Goal: Task Accomplishment & Management: Use online tool/utility

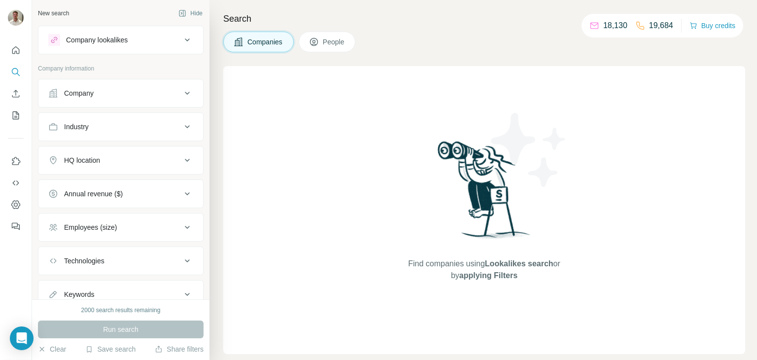
click at [107, 92] on div "Company" at bounding box center [114, 93] width 133 height 10
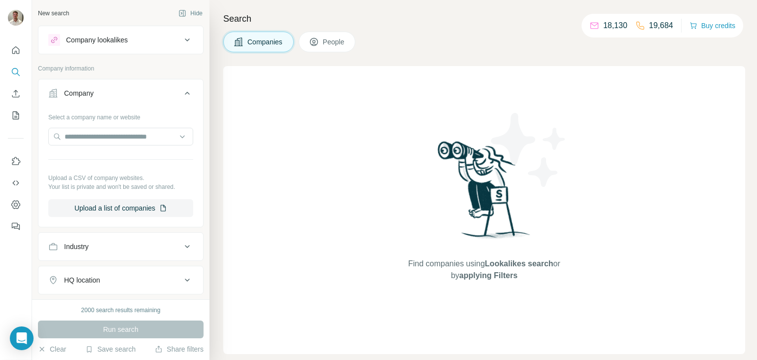
click at [110, 93] on div "Company" at bounding box center [114, 93] width 133 height 10
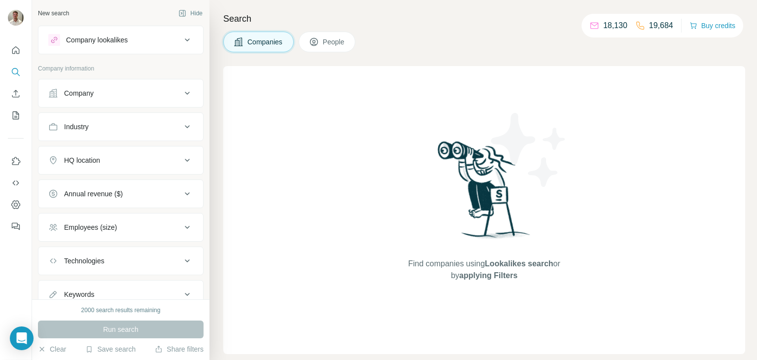
click at [140, 46] on button "Company lookalikes" at bounding box center [120, 40] width 165 height 24
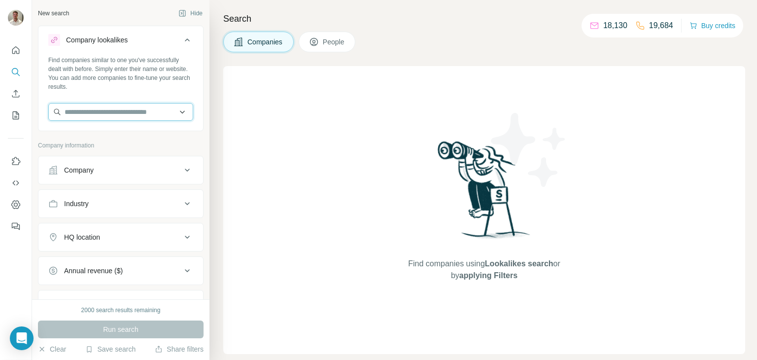
click at [146, 111] on input "text" at bounding box center [120, 112] width 145 height 18
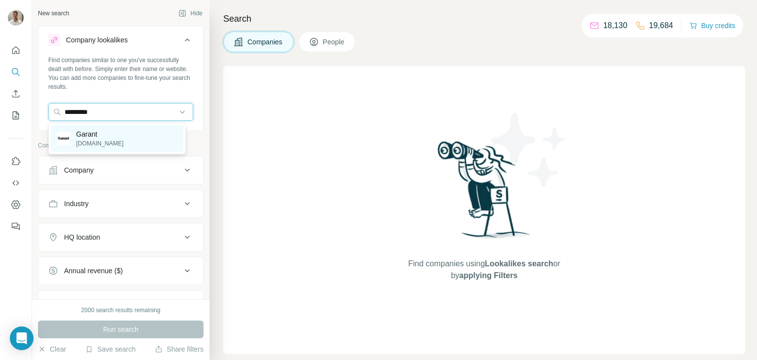
type input "*********"
click at [101, 142] on p "[DOMAIN_NAME]" at bounding box center [99, 143] width 47 height 9
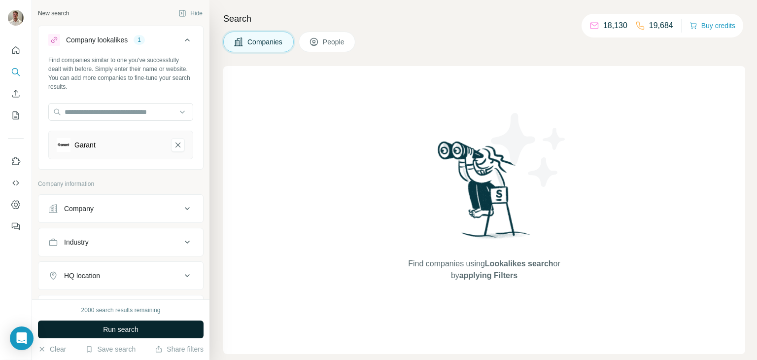
click at [126, 330] on span "Run search" at bounding box center [120, 329] width 35 height 10
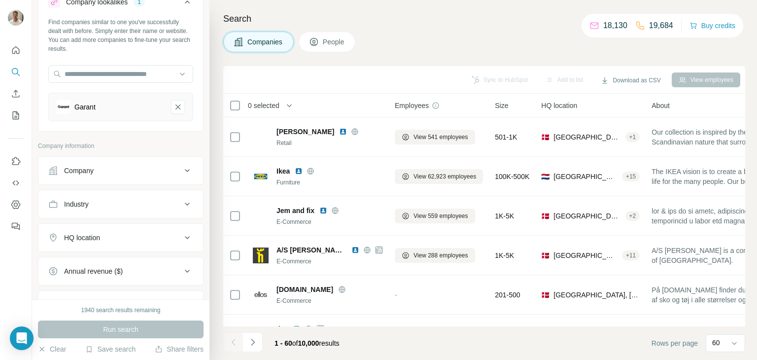
scroll to position [49, 0]
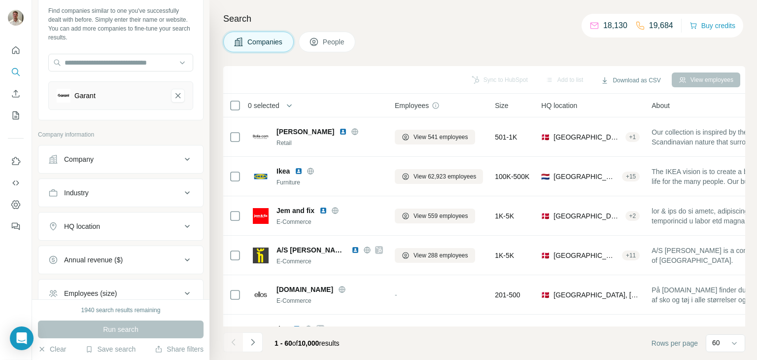
click at [165, 220] on button "HQ location" at bounding box center [120, 226] width 165 height 24
click at [115, 245] on input "text" at bounding box center [120, 251] width 145 height 18
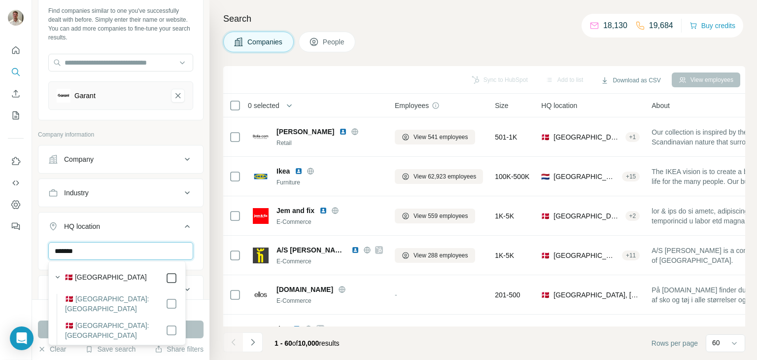
type input "*******"
click at [195, 330] on button "Run search" at bounding box center [121, 329] width 166 height 18
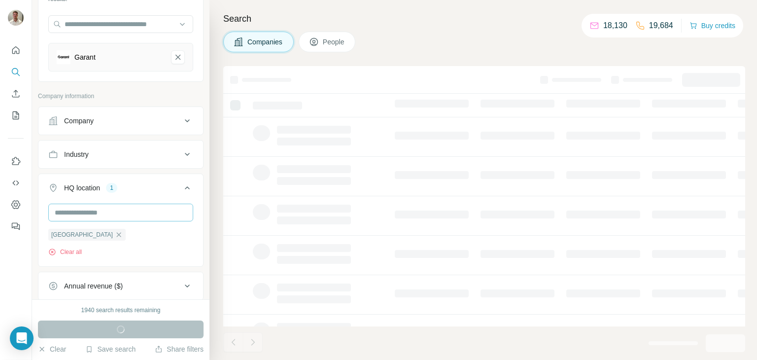
scroll to position [99, 0]
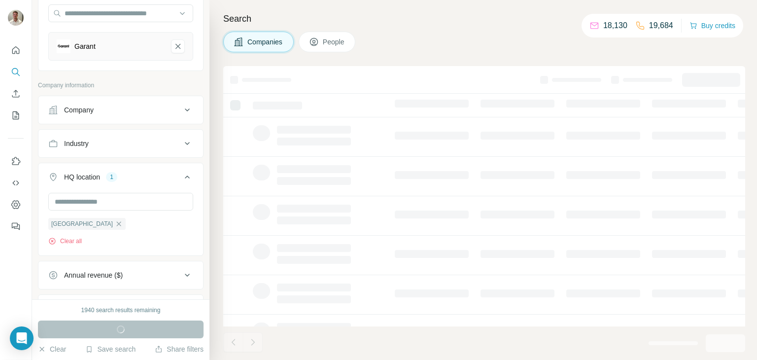
click at [169, 146] on div "Industry" at bounding box center [114, 143] width 133 height 10
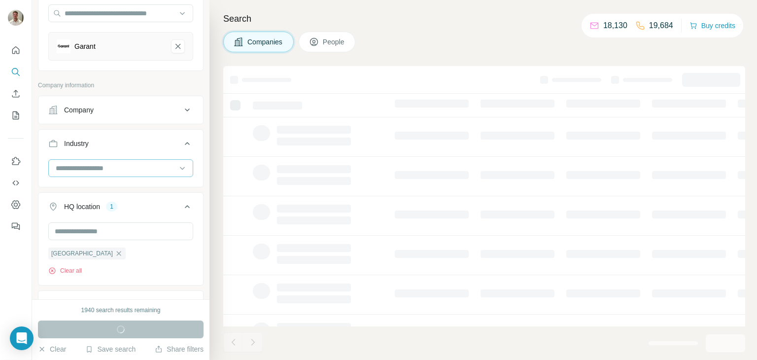
click at [128, 173] on div at bounding box center [116, 168] width 122 height 17
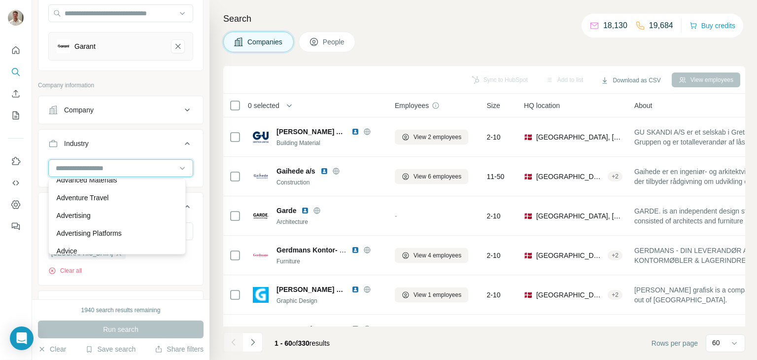
scroll to position [0, 0]
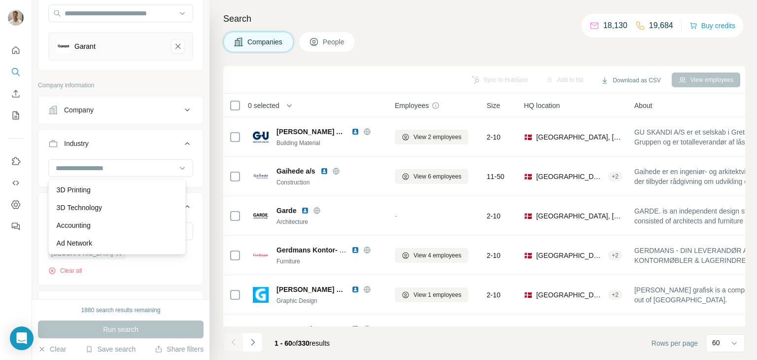
click at [161, 142] on div "Industry" at bounding box center [114, 143] width 133 height 10
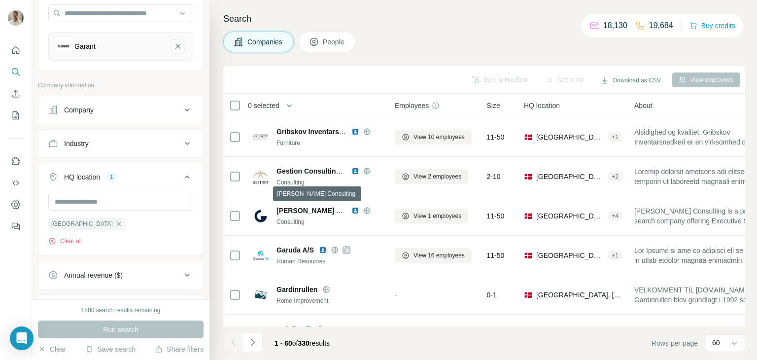
scroll to position [443, 0]
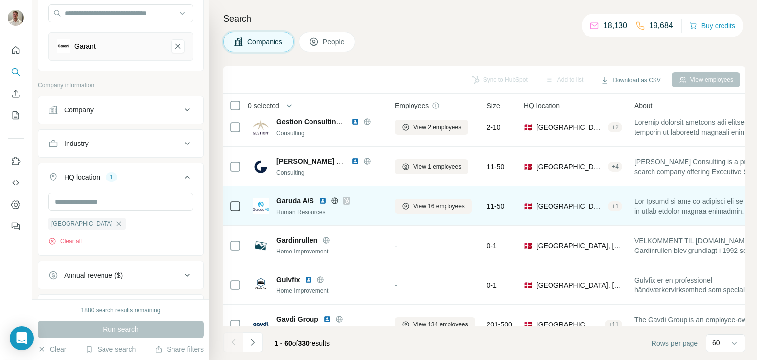
click at [337, 201] on icon at bounding box center [334, 200] width 6 height 6
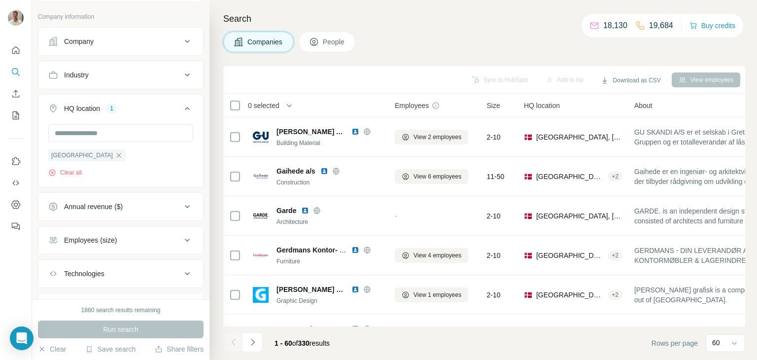
scroll to position [197, 0]
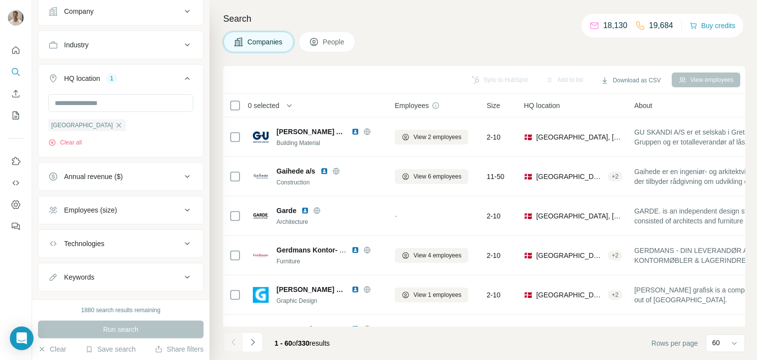
click at [132, 207] on div "Employees (size)" at bounding box center [114, 210] width 133 height 10
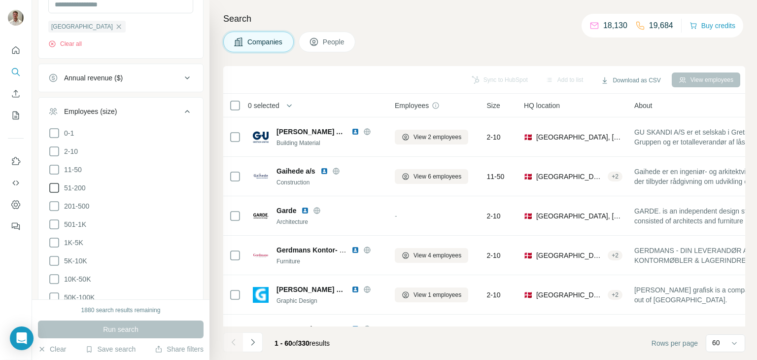
click at [54, 189] on icon at bounding box center [54, 188] width 12 height 12
click at [51, 205] on icon at bounding box center [54, 206] width 12 height 12
click at [53, 222] on icon at bounding box center [54, 224] width 12 height 12
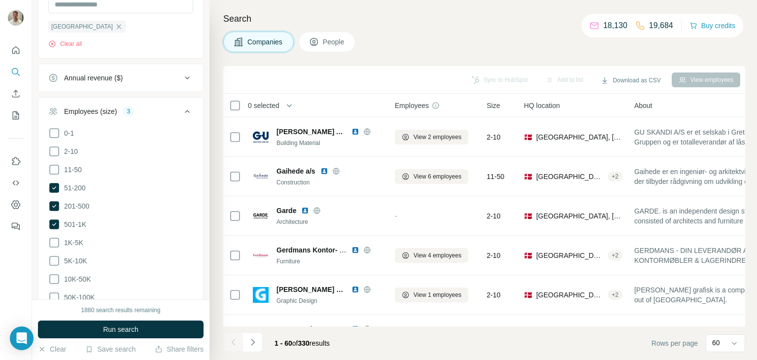
click at [122, 330] on span "Run search" at bounding box center [120, 329] width 35 height 10
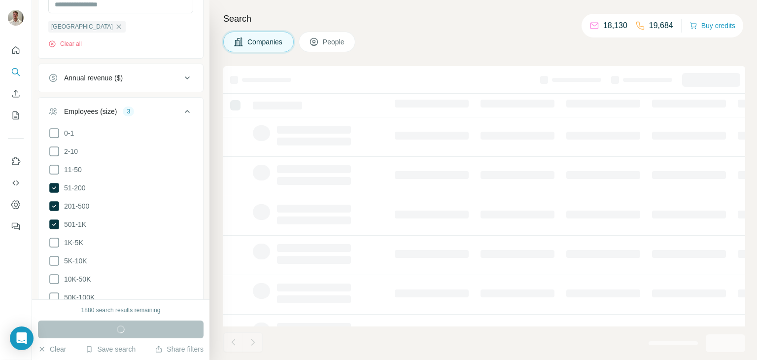
click at [51, 241] on icon at bounding box center [54, 242] width 12 height 12
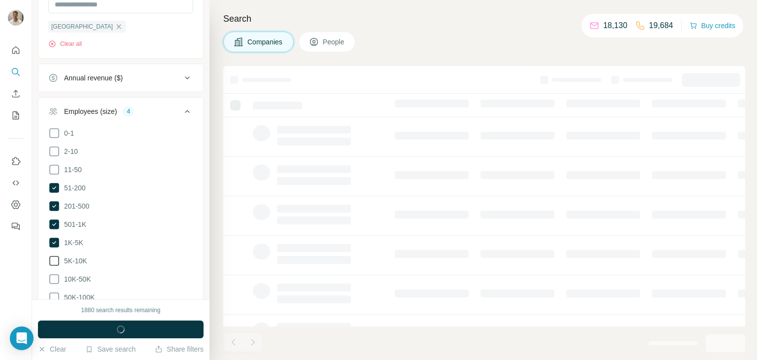
click at [51, 260] on icon at bounding box center [54, 261] width 12 height 12
click at [55, 276] on icon at bounding box center [54, 279] width 12 height 12
drag, startPoint x: 55, startPoint y: 296, endPoint x: 58, endPoint y: 301, distance: 6.2
click at [55, 298] on icon at bounding box center [54, 297] width 12 height 12
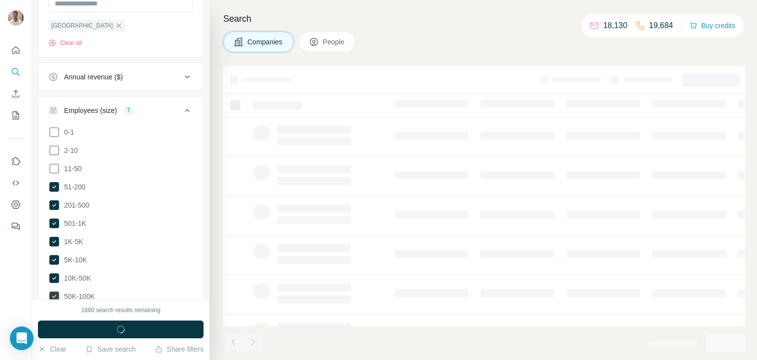
click at [52, 295] on icon at bounding box center [54, 296] width 4 height 3
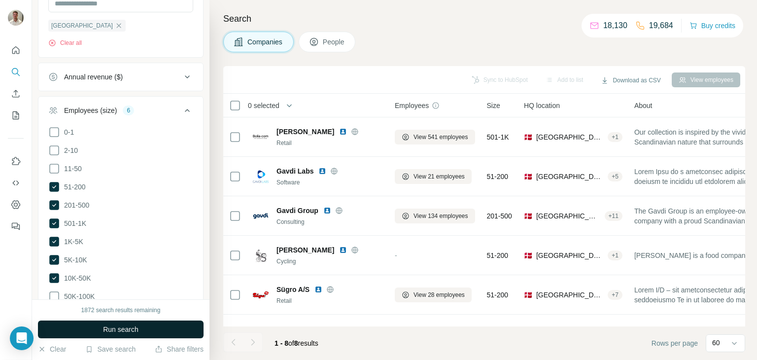
click at [142, 329] on button "Run search" at bounding box center [121, 329] width 166 height 18
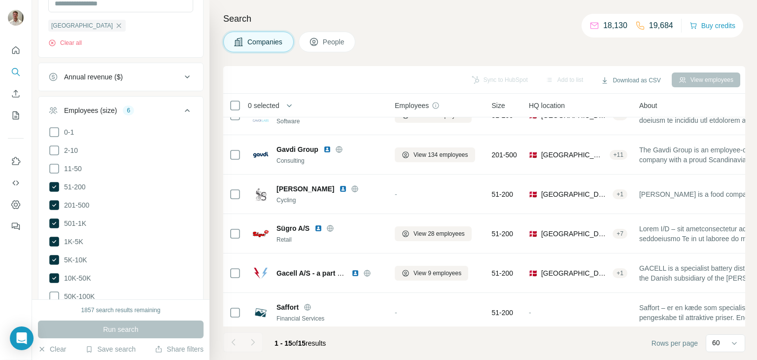
scroll to position [387, 0]
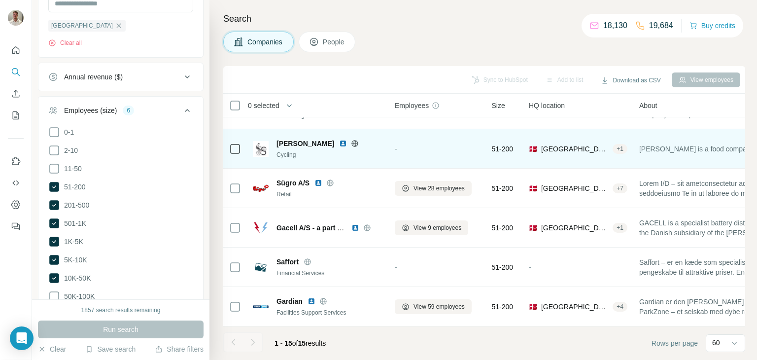
click at [352, 143] on icon at bounding box center [355, 143] width 6 height 0
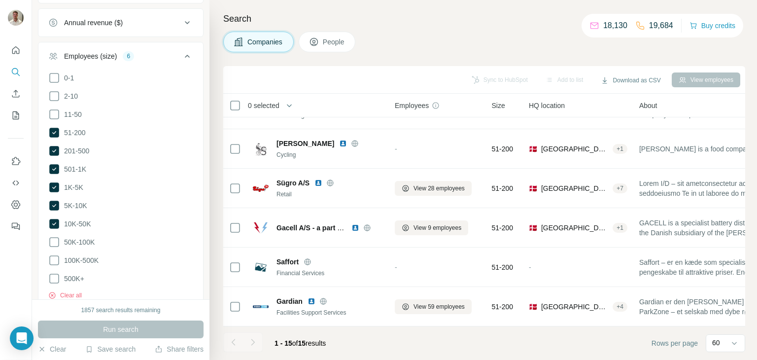
scroll to position [351, 0]
click at [55, 131] on icon at bounding box center [54, 132] width 4 height 3
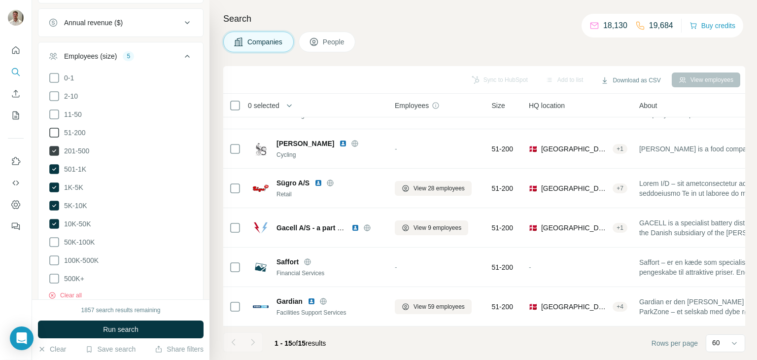
click at [55, 147] on icon at bounding box center [54, 151] width 10 height 10
click at [56, 165] on icon at bounding box center [54, 169] width 10 height 10
click at [53, 186] on icon at bounding box center [54, 187] width 4 height 3
click at [52, 205] on icon at bounding box center [54, 205] width 10 height 10
click at [53, 219] on icon at bounding box center [54, 224] width 10 height 10
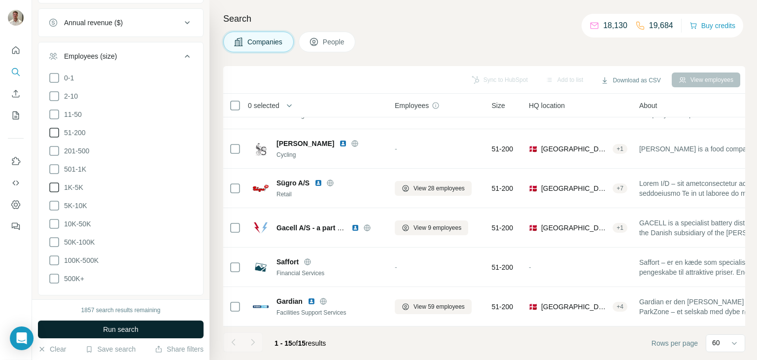
click at [116, 328] on span "Run search" at bounding box center [120, 329] width 35 height 10
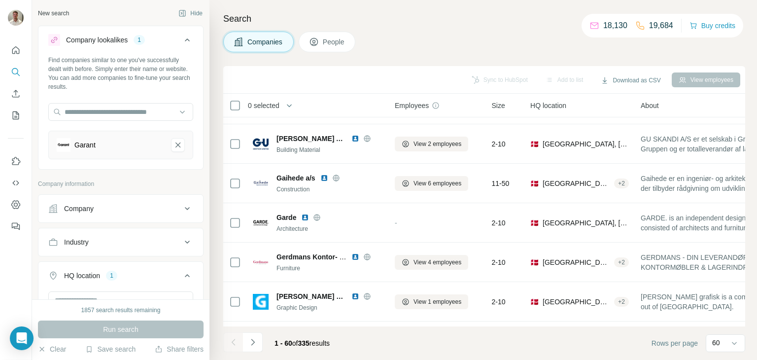
scroll to position [387, 0]
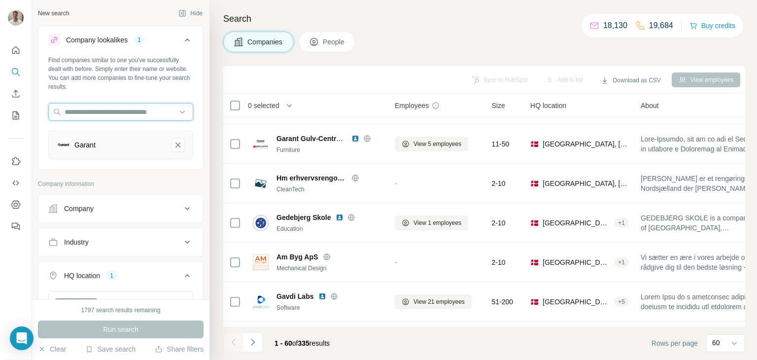
click at [94, 110] on input "text" at bounding box center [120, 112] width 145 height 18
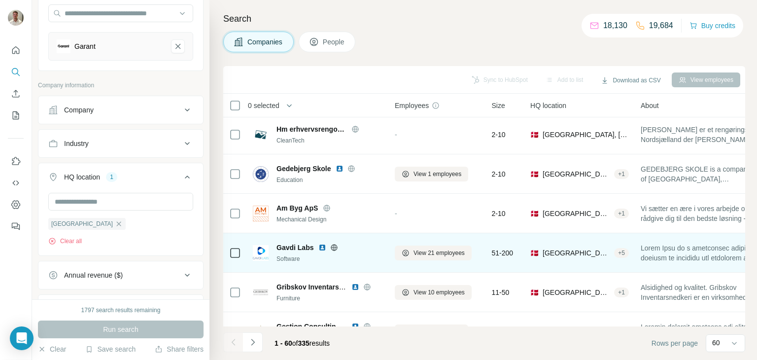
scroll to position [436, 0]
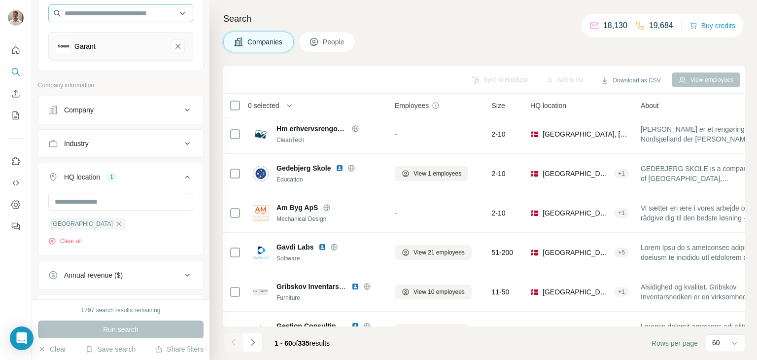
click at [173, 43] on icon "Garant-remove-button" at bounding box center [177, 46] width 9 height 10
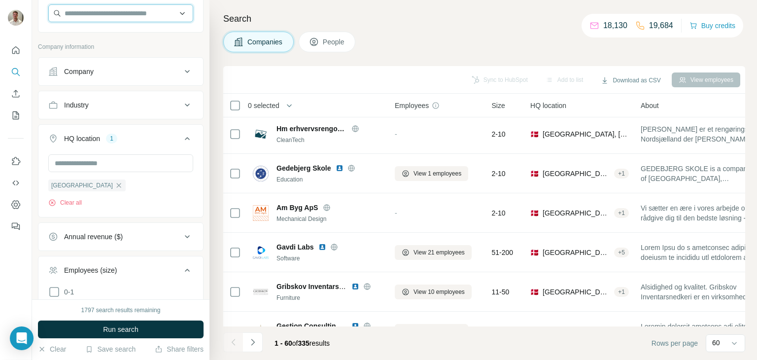
click at [116, 14] on input "text" at bounding box center [120, 13] width 145 height 18
paste input "**********"
type input "**********"
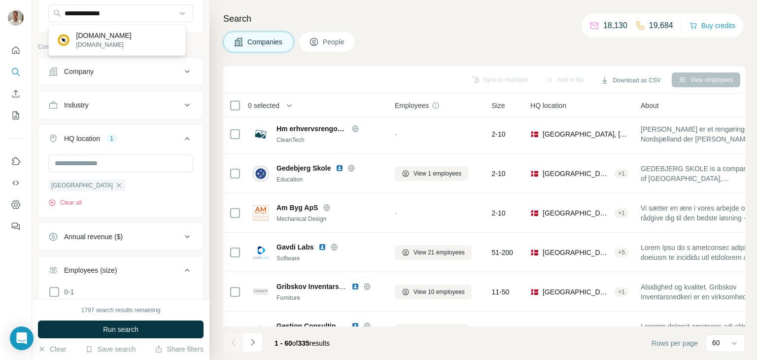
click at [104, 44] on p "[DOMAIN_NAME]" at bounding box center [103, 44] width 55 height 9
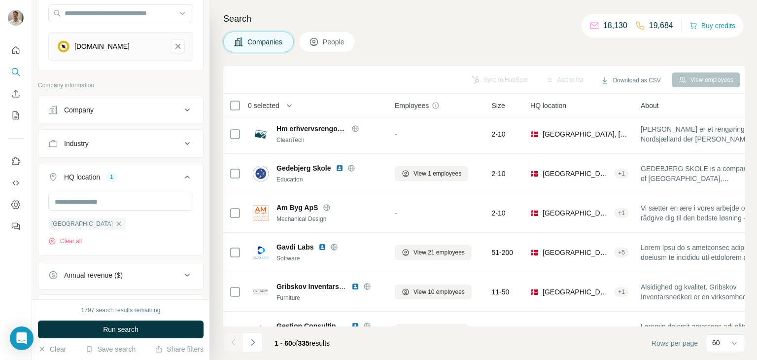
click at [106, 320] on button "Run search" at bounding box center [121, 329] width 166 height 18
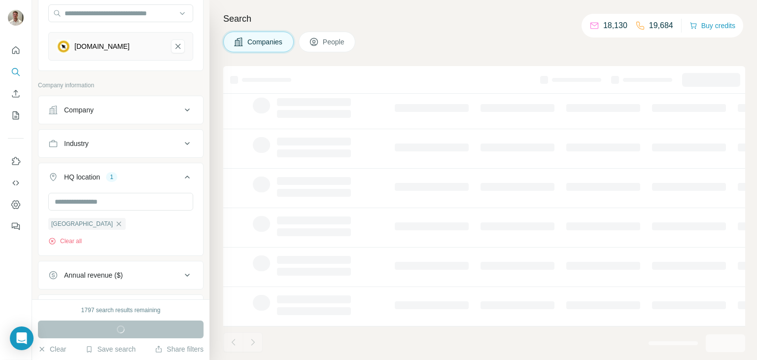
scroll to position [190, 0]
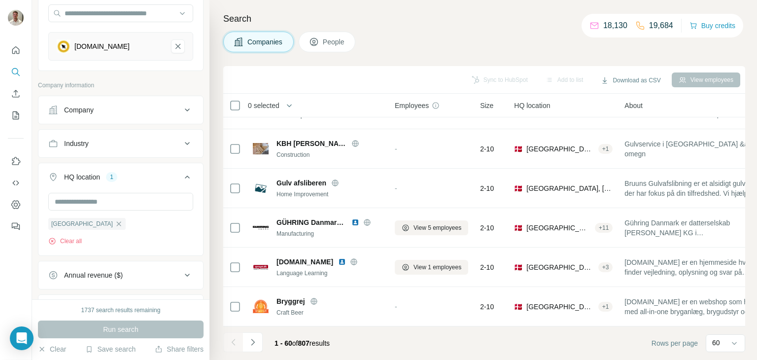
scroll to position [438, 0]
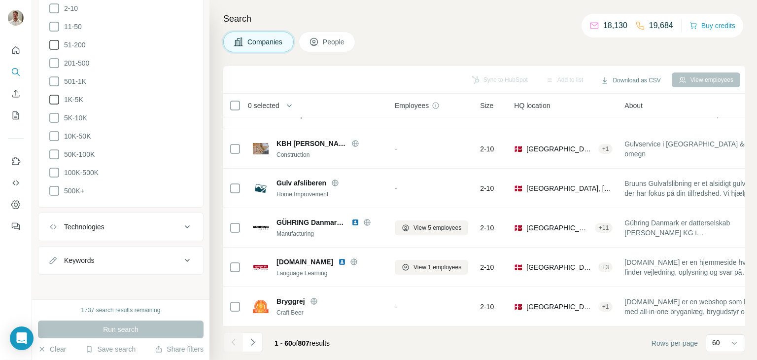
click at [76, 250] on button "Keywords" at bounding box center [120, 260] width 165 height 24
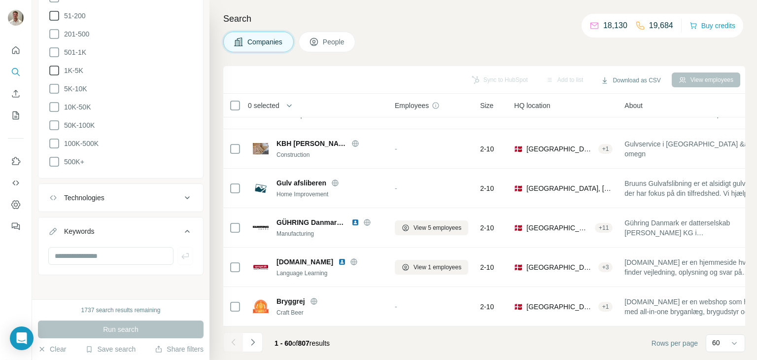
click at [83, 279] on div "New search Hide Company lookalikes 1 Find companies similar to one you've succe…" at bounding box center [120, 149] width 177 height 299
click at [84, 259] on input "text" at bounding box center [110, 255] width 125 height 18
type input "****"
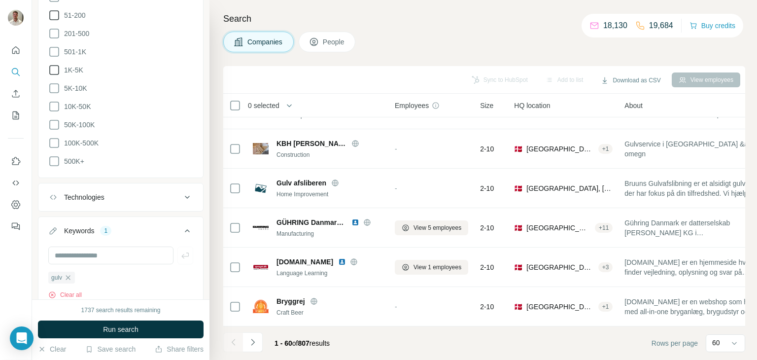
click at [133, 332] on span "Run search" at bounding box center [120, 329] width 35 height 10
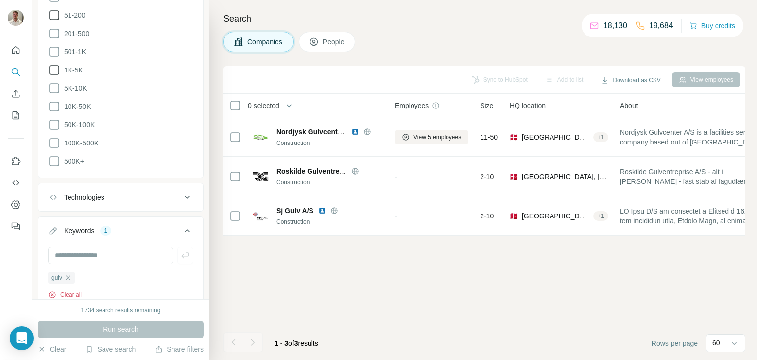
click at [78, 290] on button "Clear all" at bounding box center [64, 294] width 33 height 9
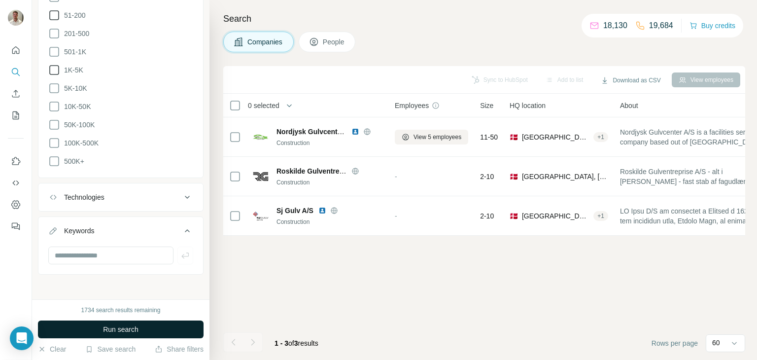
click at [119, 323] on button "Run search" at bounding box center [121, 329] width 166 height 18
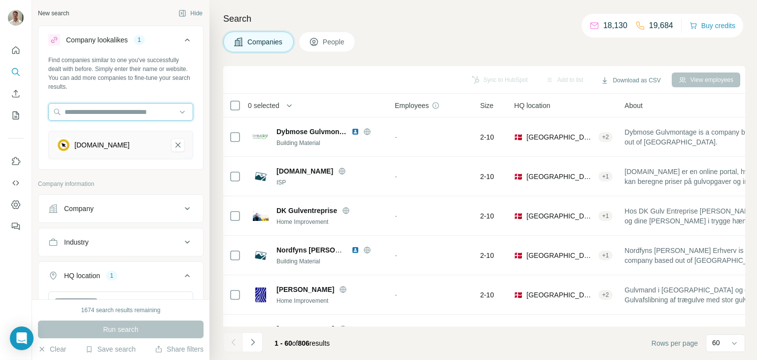
click at [132, 117] on input "text" at bounding box center [120, 112] width 145 height 18
paste input "**********"
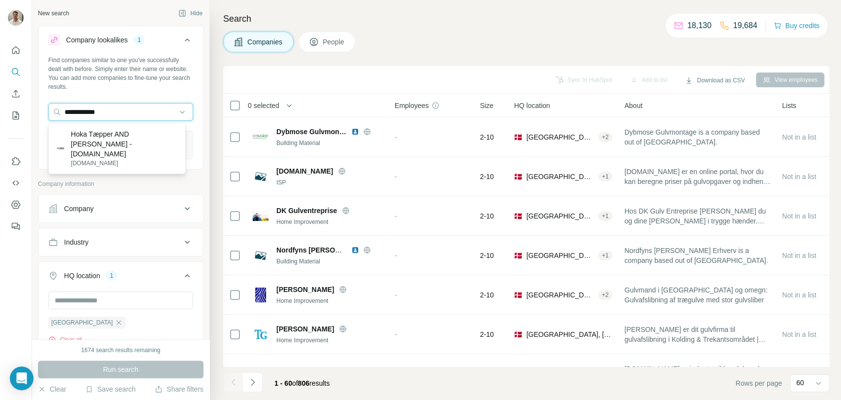
type input "**********"
click at [131, 140] on p "Hoka Tæpper AND [PERSON_NAME] - [DOMAIN_NAME]" at bounding box center [123, 144] width 106 height 30
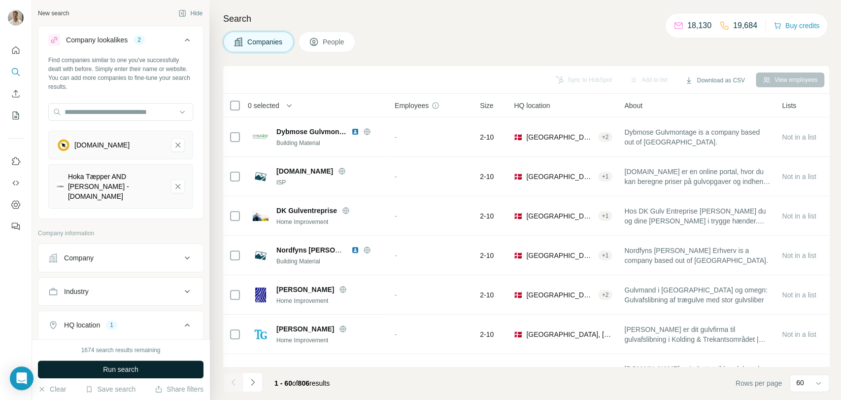
click at [134, 359] on span "Run search" at bounding box center [120, 369] width 35 height 10
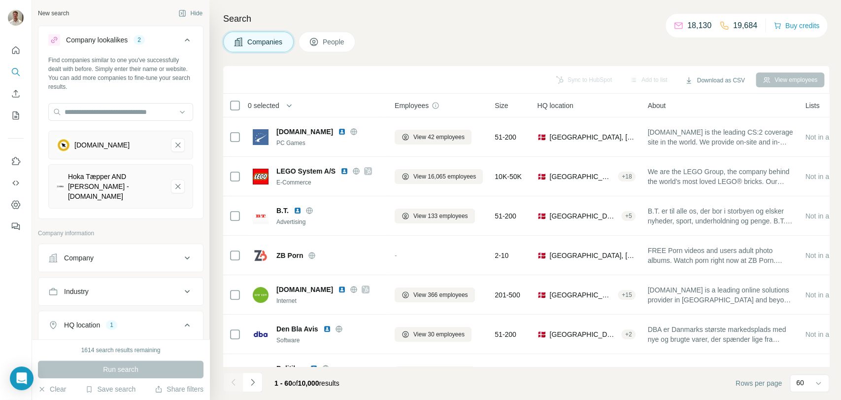
click at [173, 146] on icon "gulvlageret.dk-remove-button" at bounding box center [177, 145] width 9 height 10
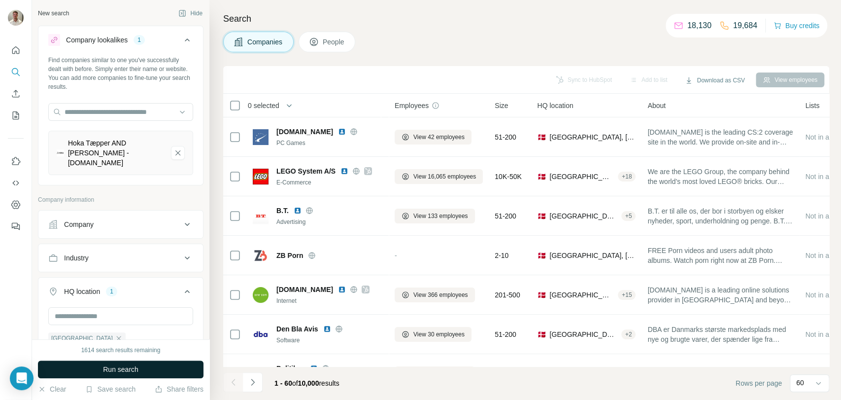
click at [118, 359] on span "Run search" at bounding box center [120, 369] width 35 height 10
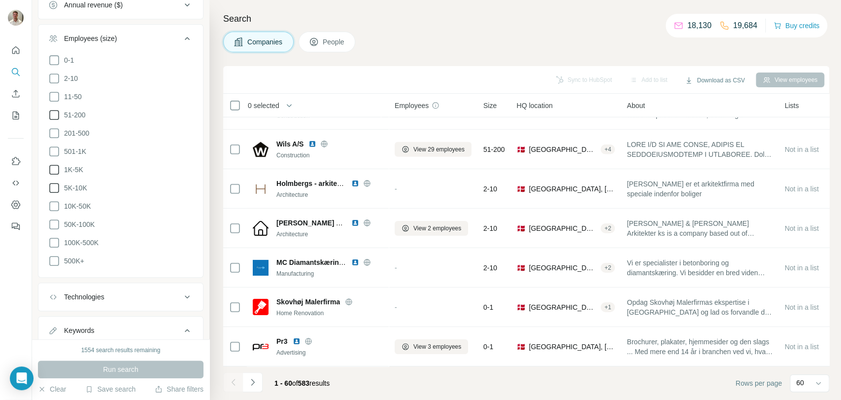
scroll to position [328, 0]
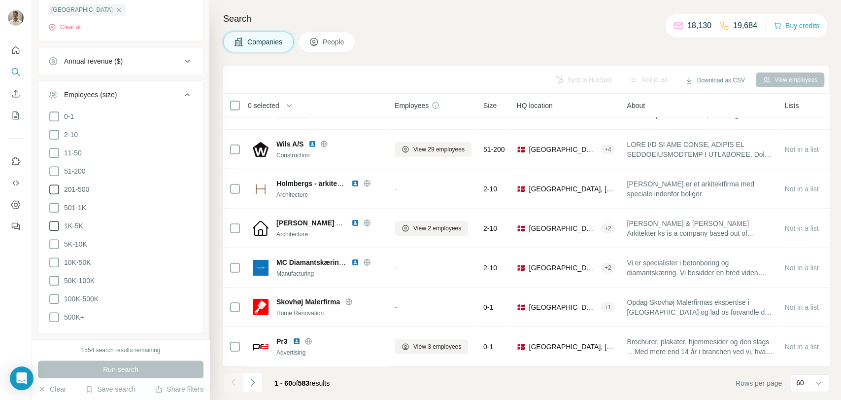
click at [55, 183] on icon at bounding box center [54, 189] width 12 height 12
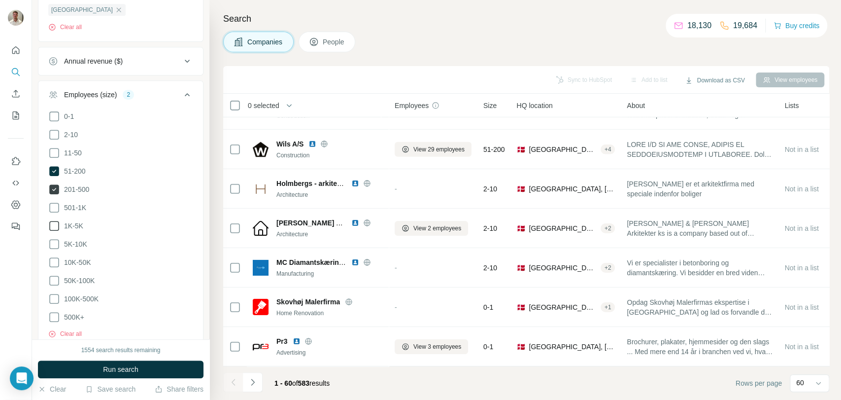
click at [49, 184] on icon at bounding box center [54, 189] width 10 height 10
click at [47, 175] on div "0-1 2-10 11-50 [PHONE_NUMBER] 501-1K 1K-5K 5K-10K 10K-50K 50K-100K 100K-500K 50…" at bounding box center [120, 227] width 165 height 235
click at [50, 183] on icon at bounding box center [54, 189] width 12 height 12
click at [52, 201] on icon at bounding box center [54, 207] width 12 height 12
click at [82, 359] on button "Run search" at bounding box center [121, 369] width 166 height 18
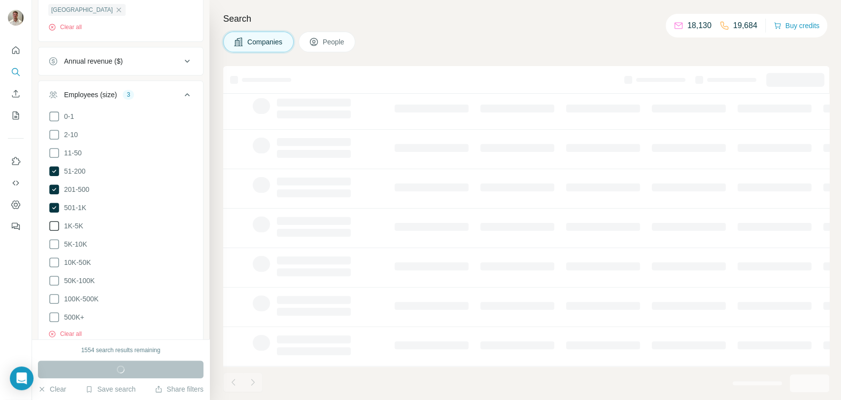
scroll to position [151, 0]
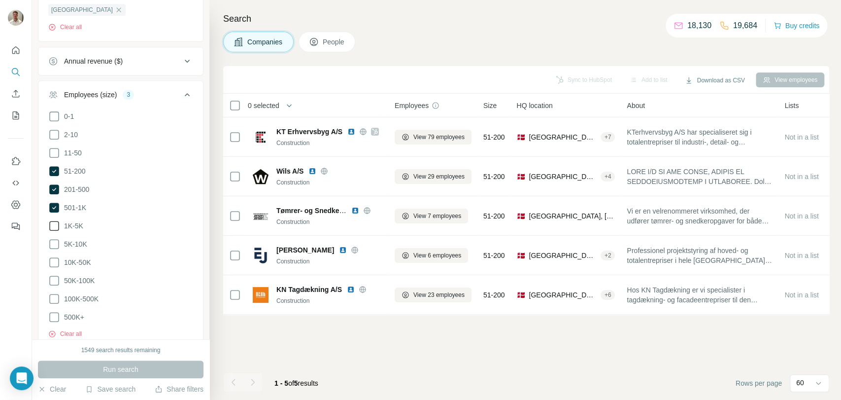
click at [274, 359] on div "Sync to HubSpot Add to list Download as CSV View employees 0 selected Companies…" at bounding box center [526, 232] width 606 height 333
click at [75, 148] on span "11-50" at bounding box center [71, 153] width 22 height 10
click at [168, 359] on button "Run search" at bounding box center [121, 369] width 166 height 18
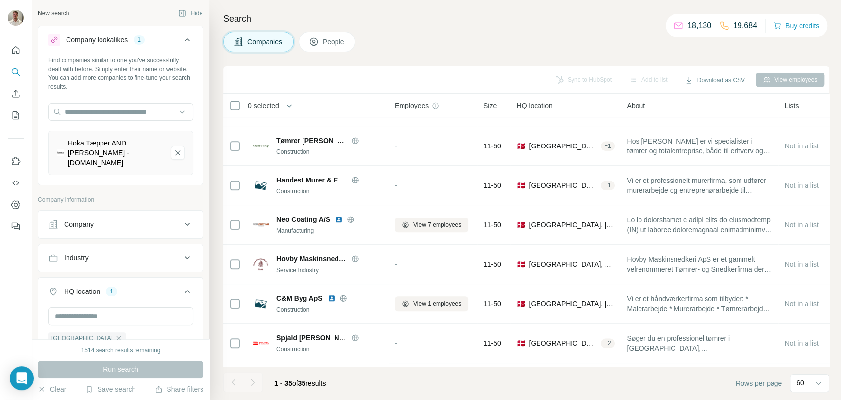
click at [171, 146] on button "Hoka Tæpper AND Gulve - HokaGulve.dk-remove-button" at bounding box center [178, 153] width 14 height 14
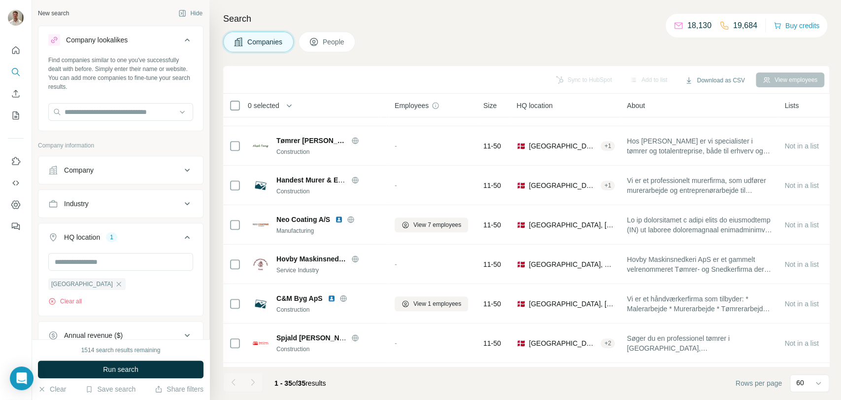
click at [172, 170] on div "Company" at bounding box center [114, 170] width 133 height 10
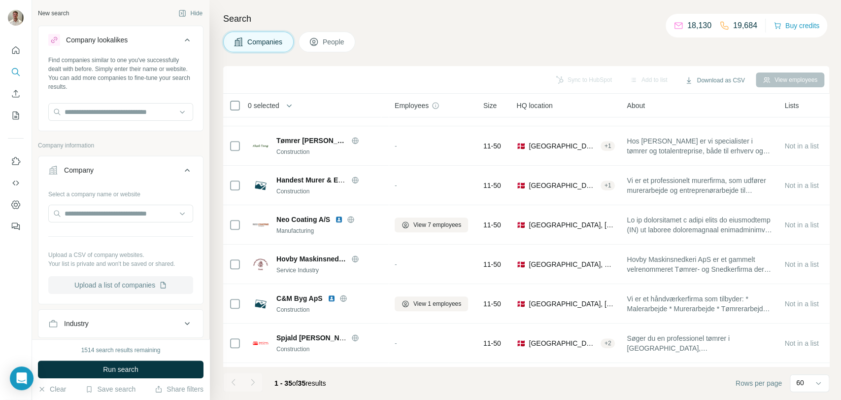
click at [132, 282] on button "Upload a list of companies" at bounding box center [120, 285] width 145 height 18
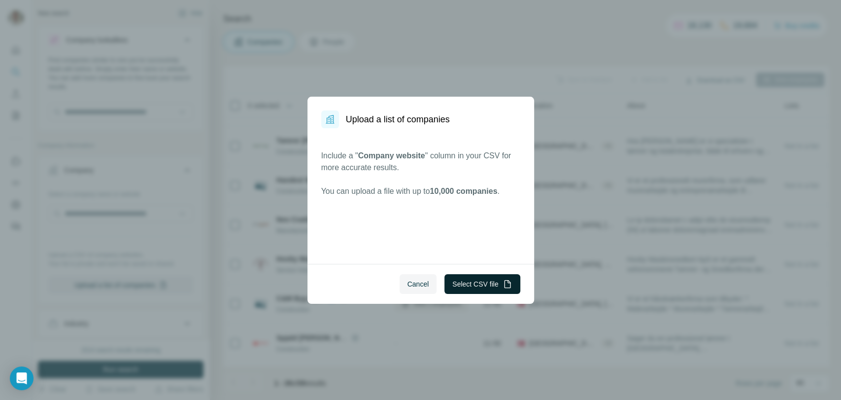
click at [462, 281] on button "Select CSV file" at bounding box center [481, 284] width 75 height 20
click at [457, 276] on button "Select CSV file" at bounding box center [481, 284] width 75 height 20
click at [496, 278] on button "Select CSV file" at bounding box center [481, 284] width 75 height 20
click at [477, 281] on button "Select CSV file" at bounding box center [481, 284] width 75 height 20
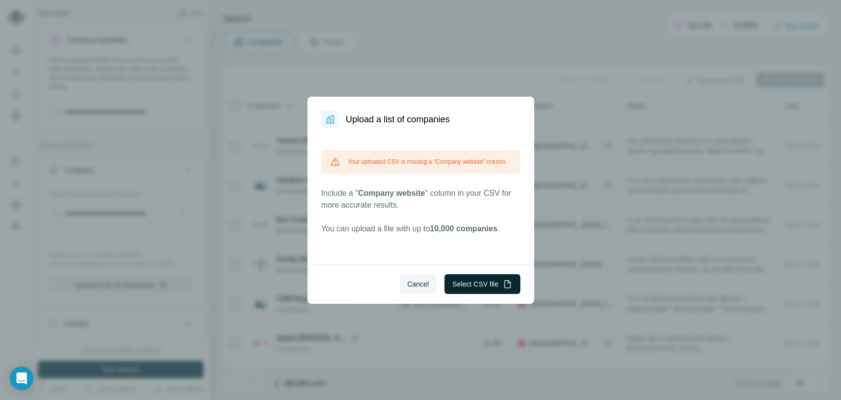
click at [474, 291] on button "Select CSV file" at bounding box center [481, 284] width 75 height 20
click at [469, 278] on button "Select CSV file" at bounding box center [481, 284] width 75 height 20
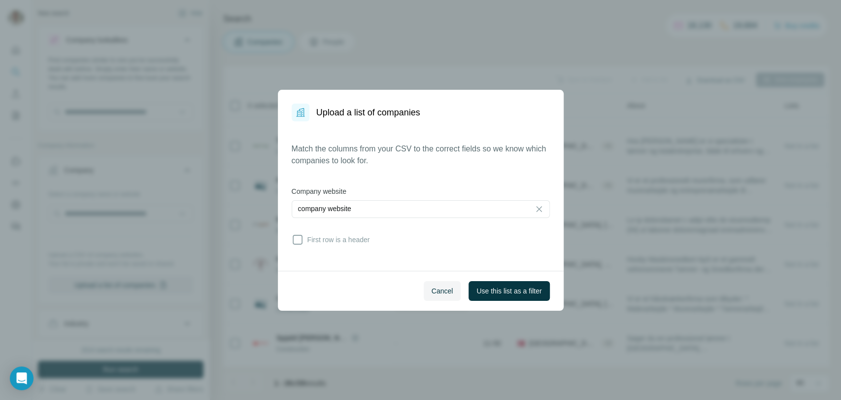
click at [400, 218] on div "company website" at bounding box center [421, 210] width 258 height 20
click at [482, 273] on div "Cancel Use this list as a filter" at bounding box center [421, 290] width 286 height 40
click at [498, 294] on span "Use this list as a filter" at bounding box center [508, 291] width 65 height 10
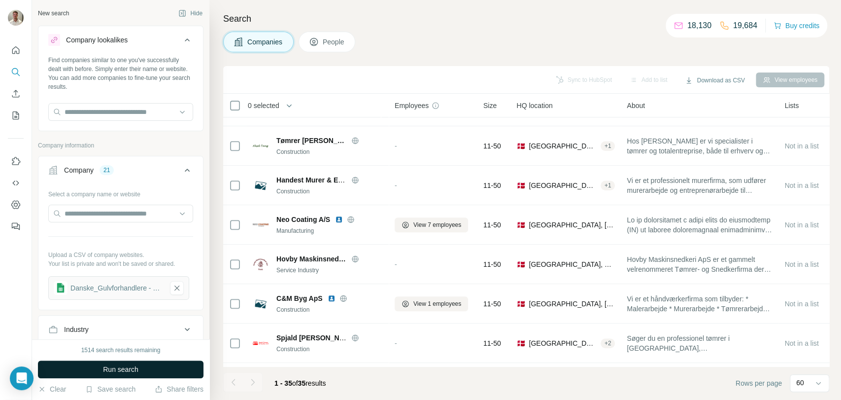
click at [146, 359] on button "Run search" at bounding box center [121, 369] width 166 height 18
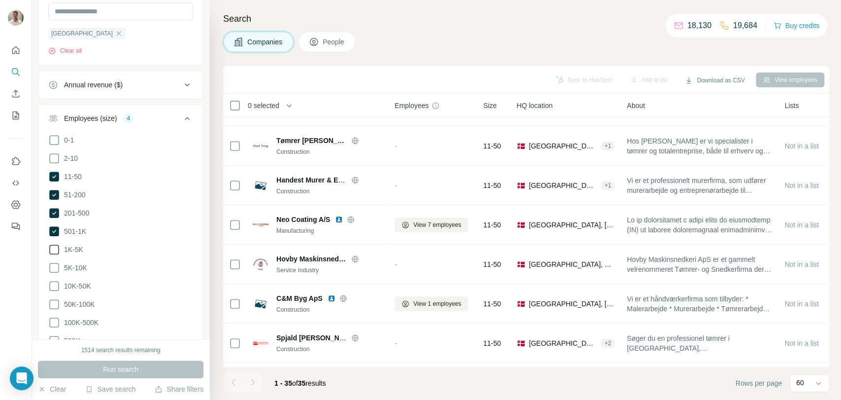
scroll to position [383, 0]
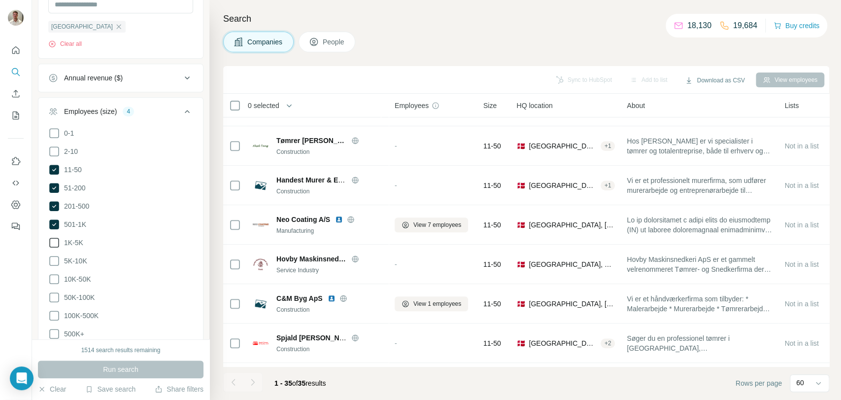
click at [51, 165] on icon at bounding box center [54, 170] width 10 height 10
click at [47, 189] on div "0-1 2-10 11-50 [PHONE_NUMBER] 501-1K 1K-5K 5K-10K 10K-50K 50K-100K 100K-500K 50…" at bounding box center [120, 244] width 165 height 235
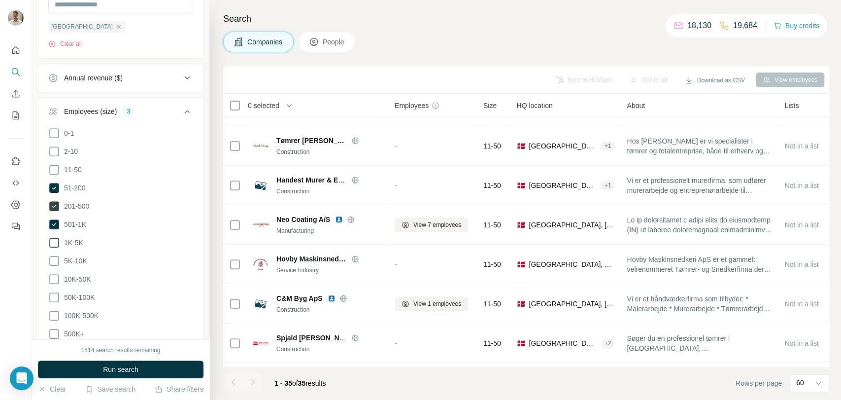
drag, startPoint x: 49, startPoint y: 180, endPoint x: 55, endPoint y: 204, distance: 25.0
click at [49, 182] on icon at bounding box center [54, 188] width 12 height 12
click at [53, 168] on icon at bounding box center [54, 170] width 12 height 12
click at [54, 182] on icon at bounding box center [54, 188] width 12 height 12
click at [55, 204] on icon at bounding box center [54, 206] width 10 height 10
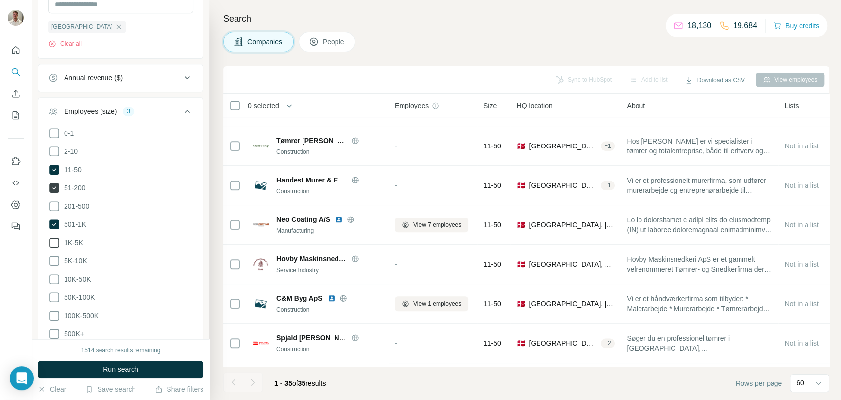
click at [54, 215] on ul "0-1 2-10 11-50 [PHONE_NUMBER] 501-1K 1K-5K 5K-10K 10K-50K 50K-100K 100K-500K 50…" at bounding box center [120, 233] width 145 height 213
click at [52, 168] on icon at bounding box center [54, 169] width 4 height 3
click at [55, 183] on icon at bounding box center [54, 188] width 10 height 10
click at [54, 219] on icon at bounding box center [54, 224] width 10 height 10
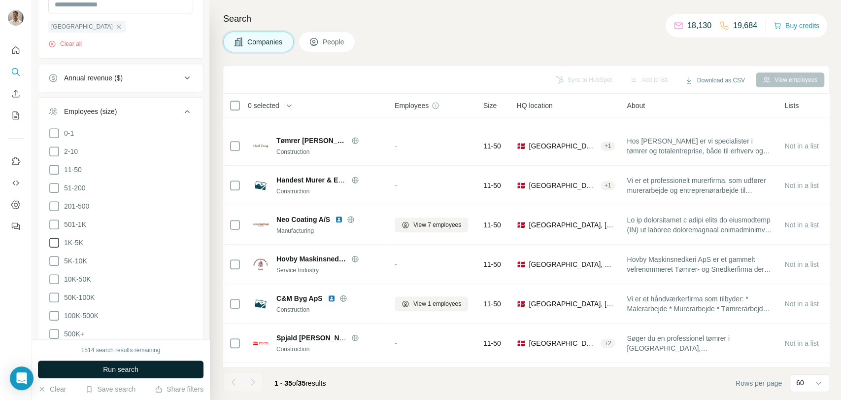
click at [133, 359] on span "Run search" at bounding box center [120, 369] width 35 height 10
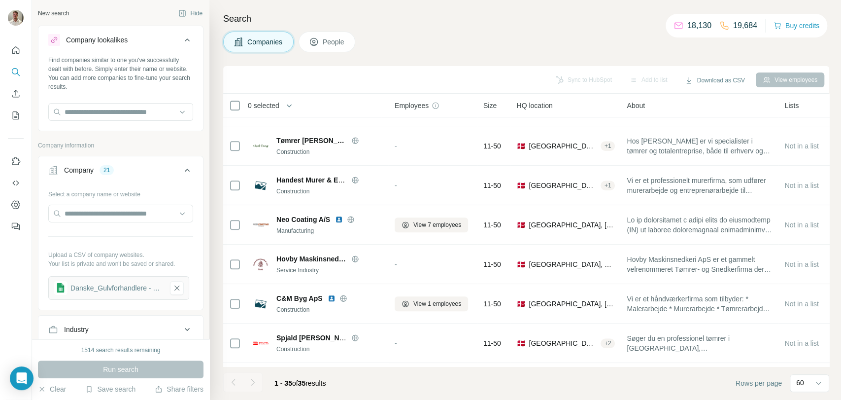
click at [335, 39] on span "People" at bounding box center [334, 42] width 23 height 10
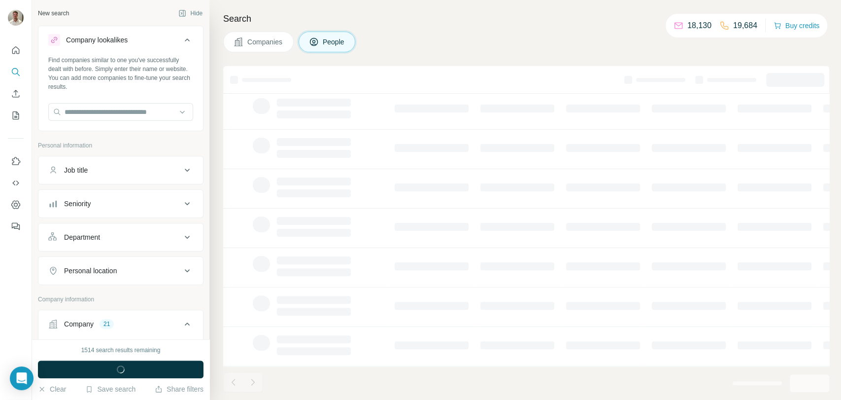
scroll to position [151, 0]
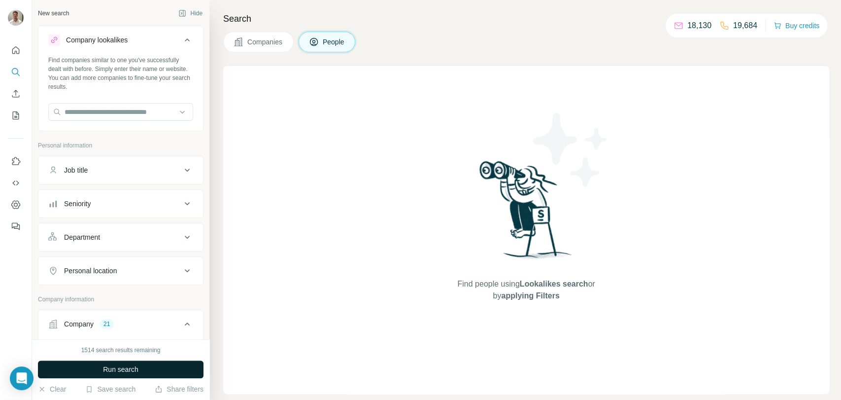
click at [136, 359] on button "Run search" at bounding box center [121, 369] width 166 height 18
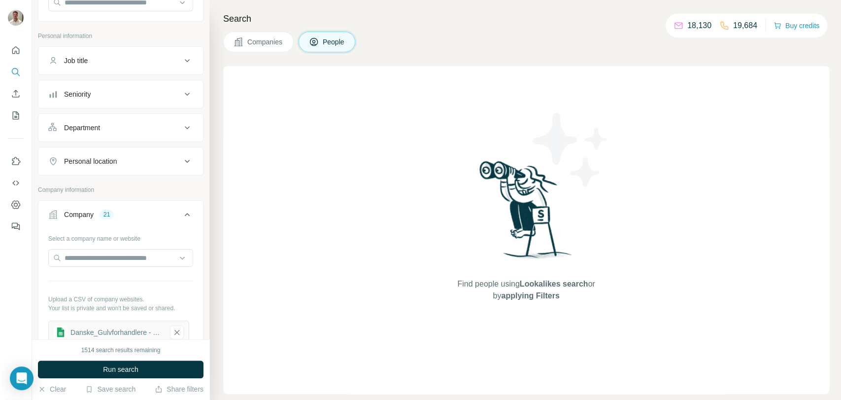
scroll to position [219, 0]
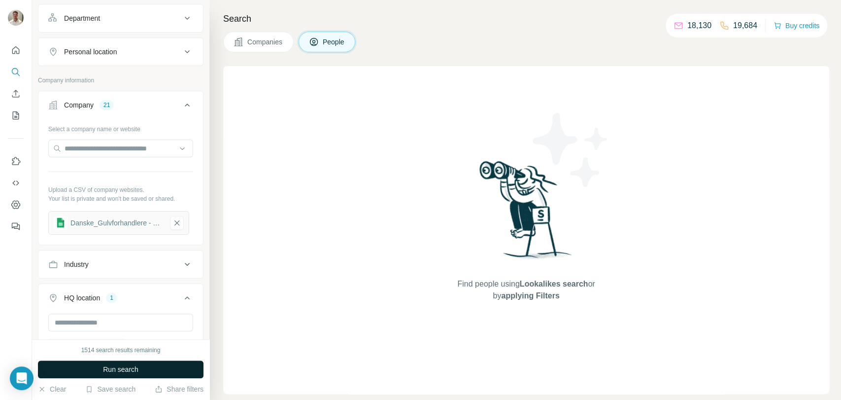
click at [125, 359] on span "Run search" at bounding box center [120, 369] width 35 height 10
click at [248, 53] on div "Search Companies People Find people using Lookalikes search or by applying Filt…" at bounding box center [525, 200] width 632 height 400
click at [257, 44] on span "Companies" at bounding box center [265, 42] width 36 height 10
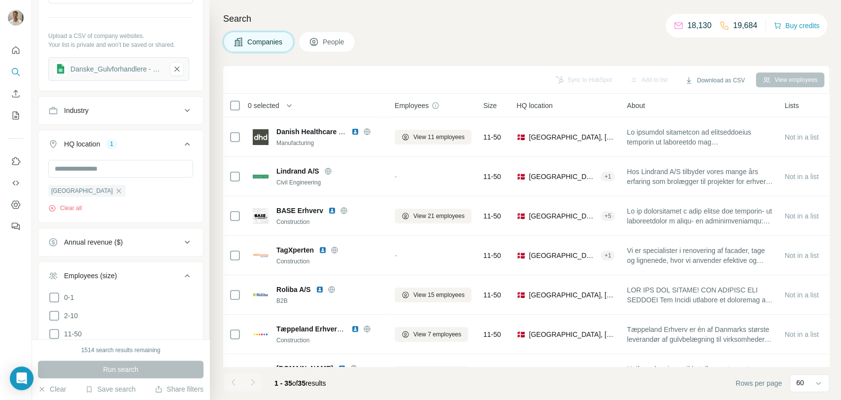
scroll to position [66, 0]
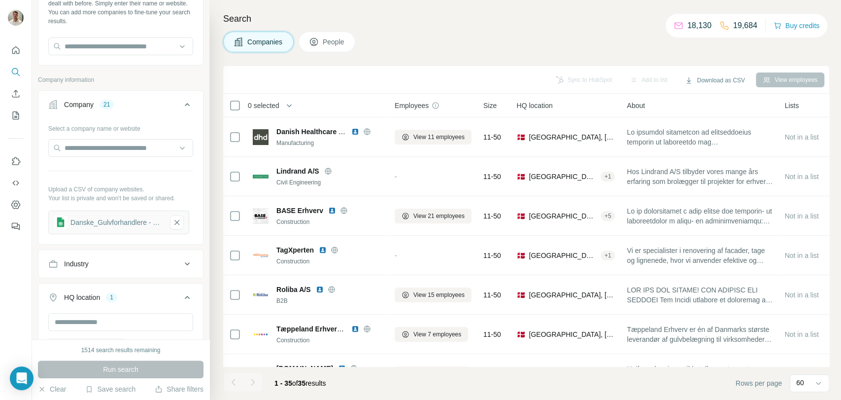
click at [146, 359] on div "Run search" at bounding box center [121, 369] width 166 height 18
click at [142, 359] on div "Run search" at bounding box center [121, 369] width 166 height 18
click at [141, 359] on div "Run search" at bounding box center [121, 369] width 166 height 18
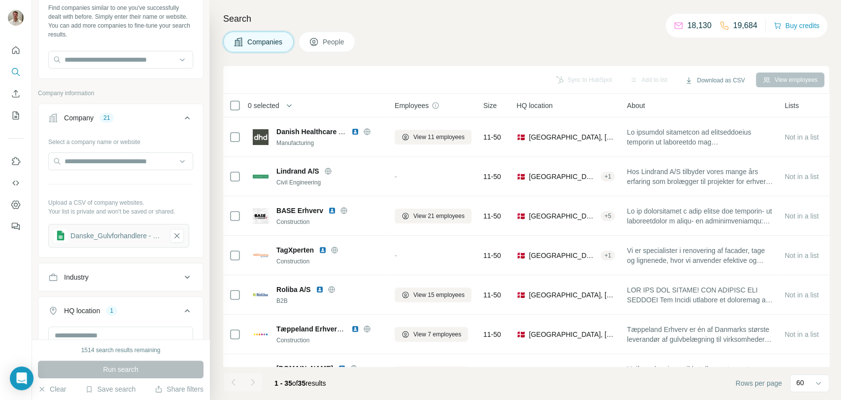
scroll to position [219, 0]
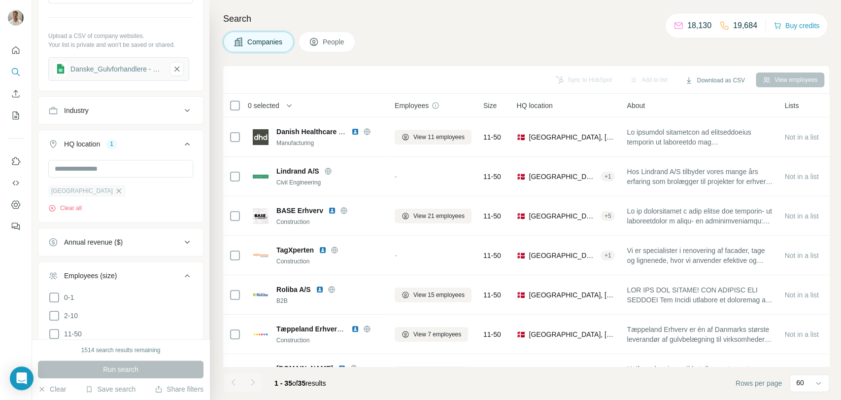
click at [115, 188] on icon "button" at bounding box center [119, 191] width 8 height 8
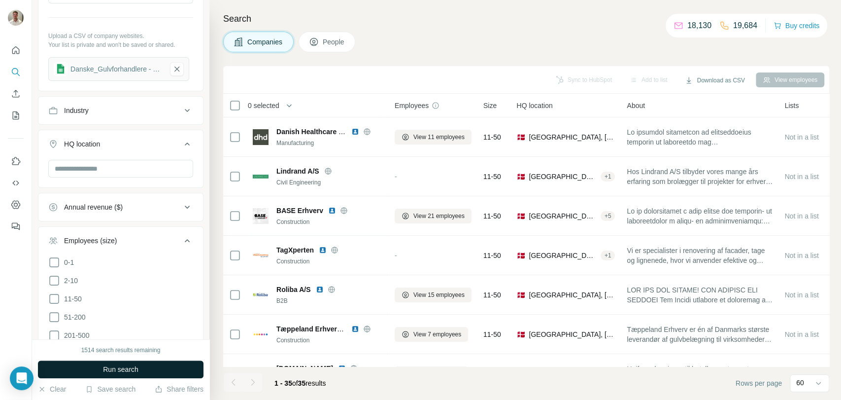
click at [135, 359] on span "Run search" at bounding box center [120, 369] width 35 height 10
